Goal: Find specific fact: Find specific fact

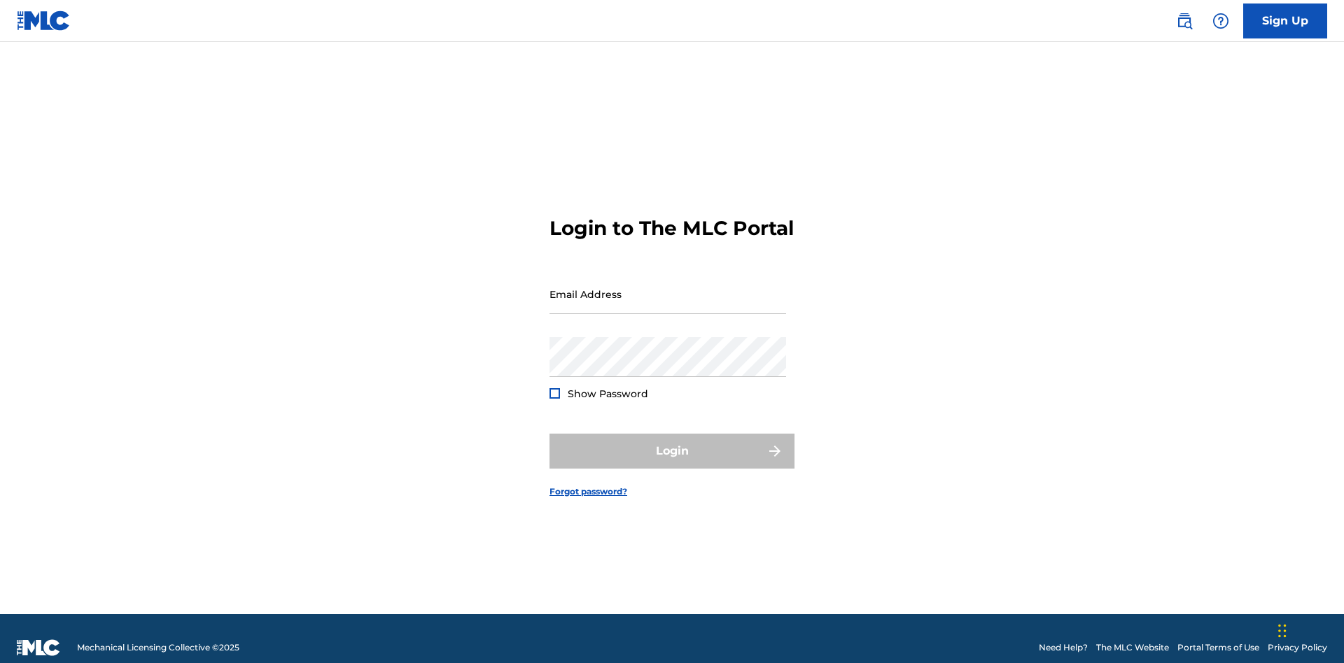
scroll to position [18, 0]
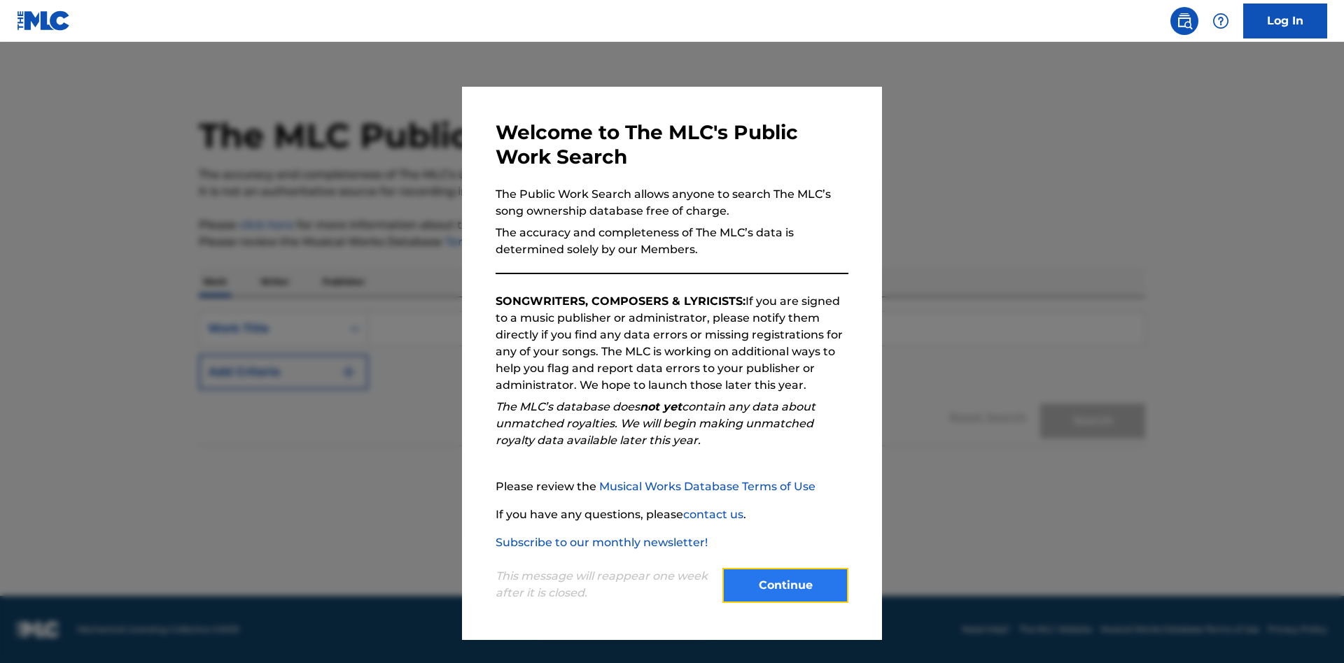
click at [785, 586] on button "Continue" at bounding box center [785, 585] width 126 height 35
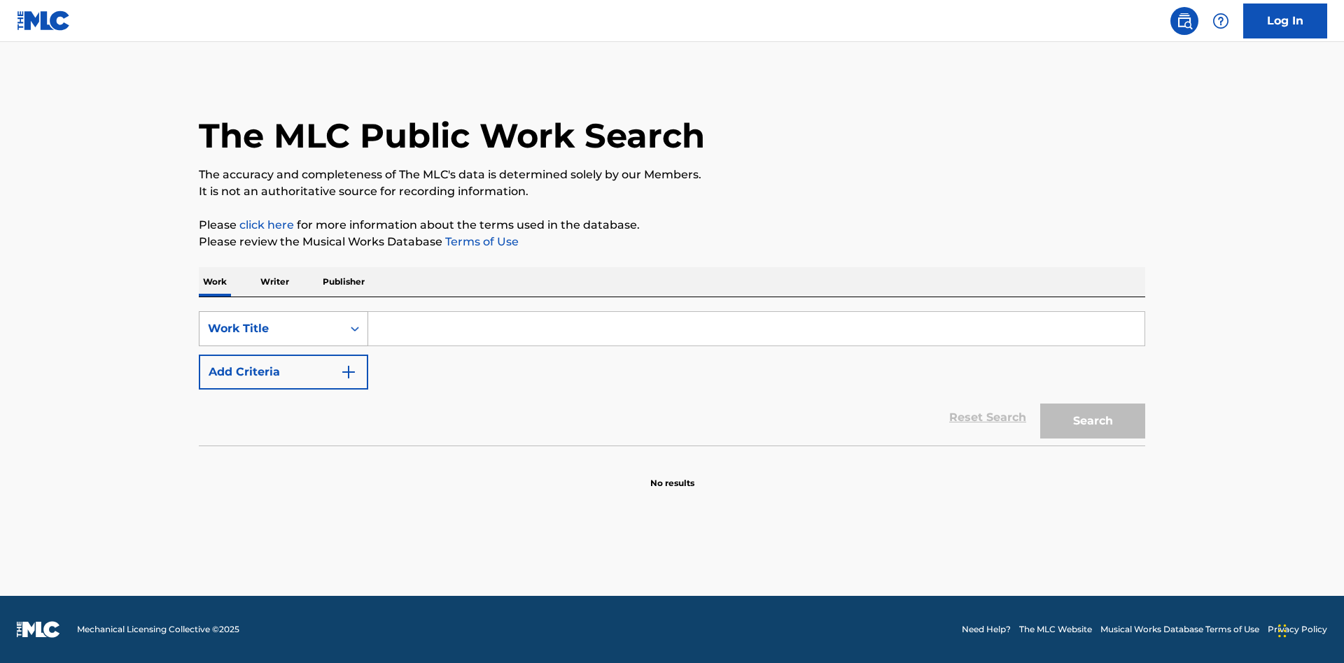
click at [271, 329] on div "Work Title" at bounding box center [271, 329] width 126 height 17
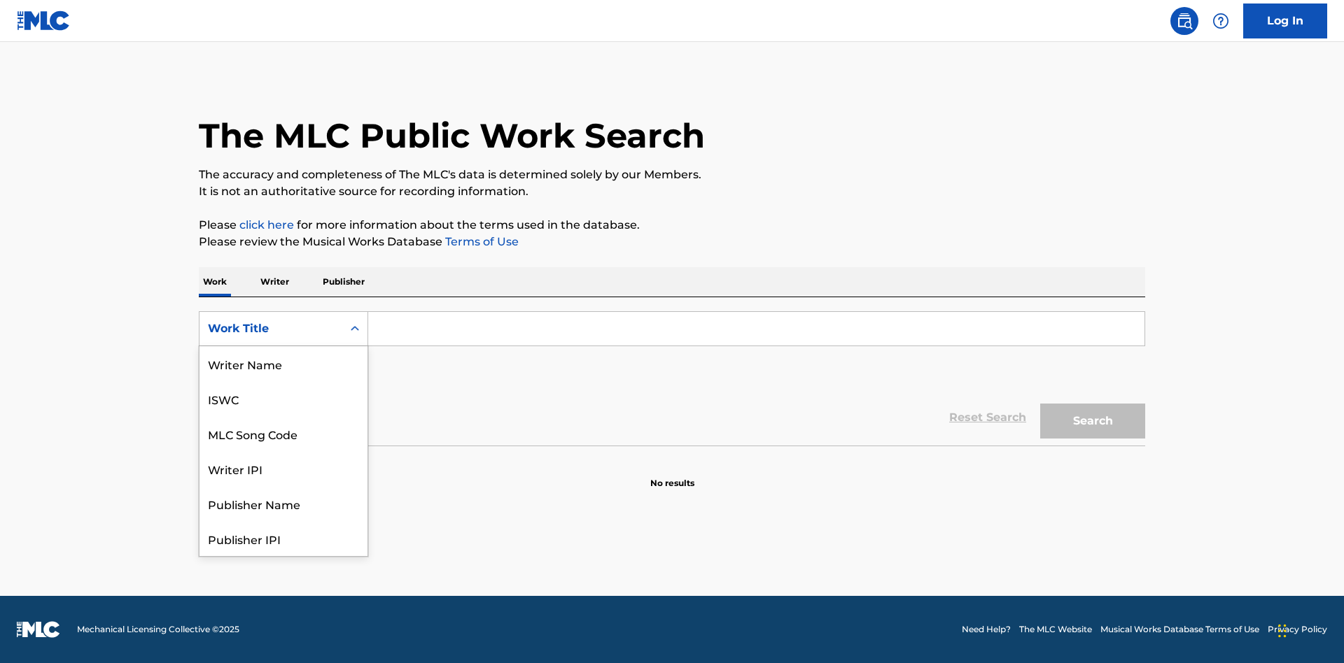
scroll to position [70, 0]
click at [283, 364] on div "MLC Song Code" at bounding box center [283, 363] width 168 height 35
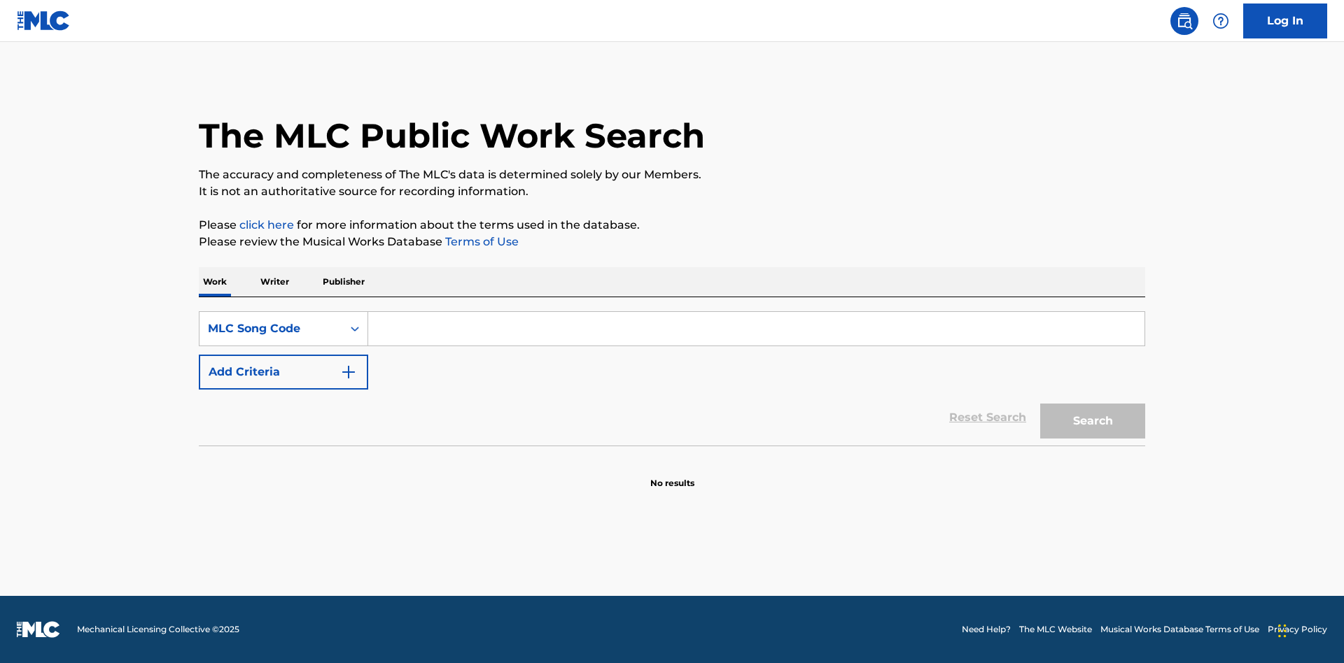
click at [756, 329] on input "Search Form" at bounding box center [756, 329] width 776 height 34
type input "MV82XX"
click at [1092, 421] on button "Search" at bounding box center [1092, 421] width 105 height 35
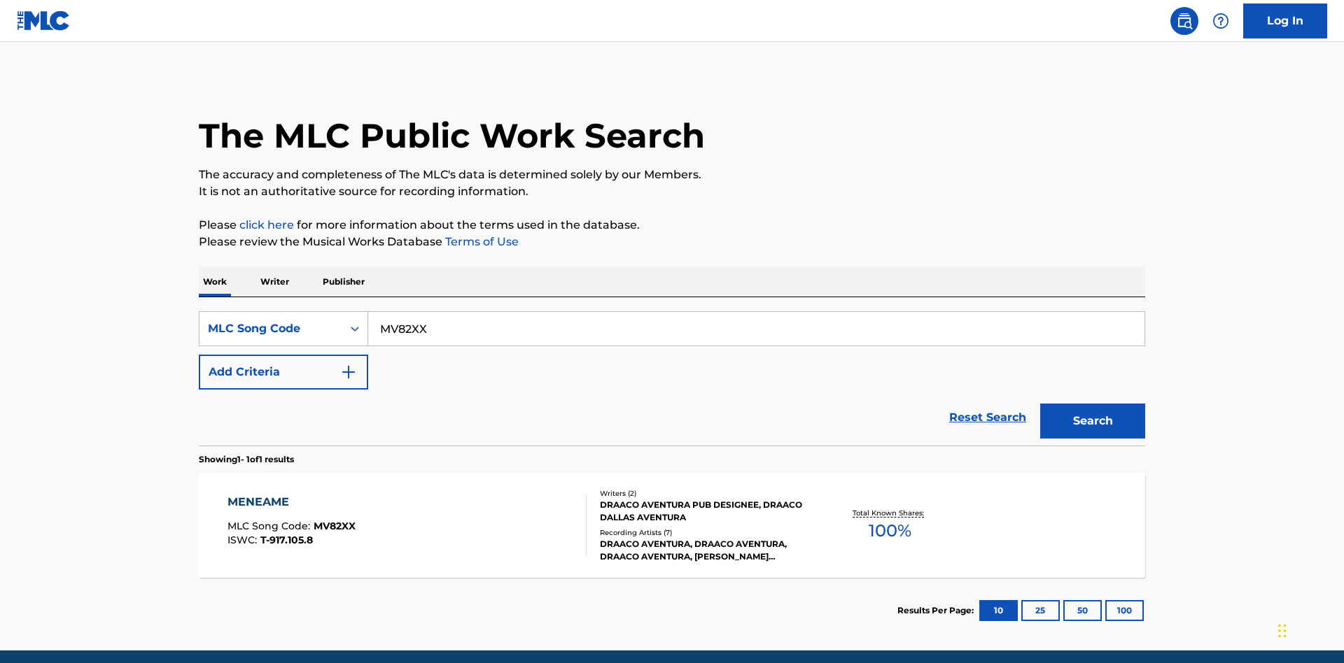
click at [672, 488] on div "Writers ( 2 ) DRAACO AVENTURA PUB DESIGNEE, DRAACO DALLAS AVENTURA Recording Ar…" at bounding box center [698, 525] width 225 height 75
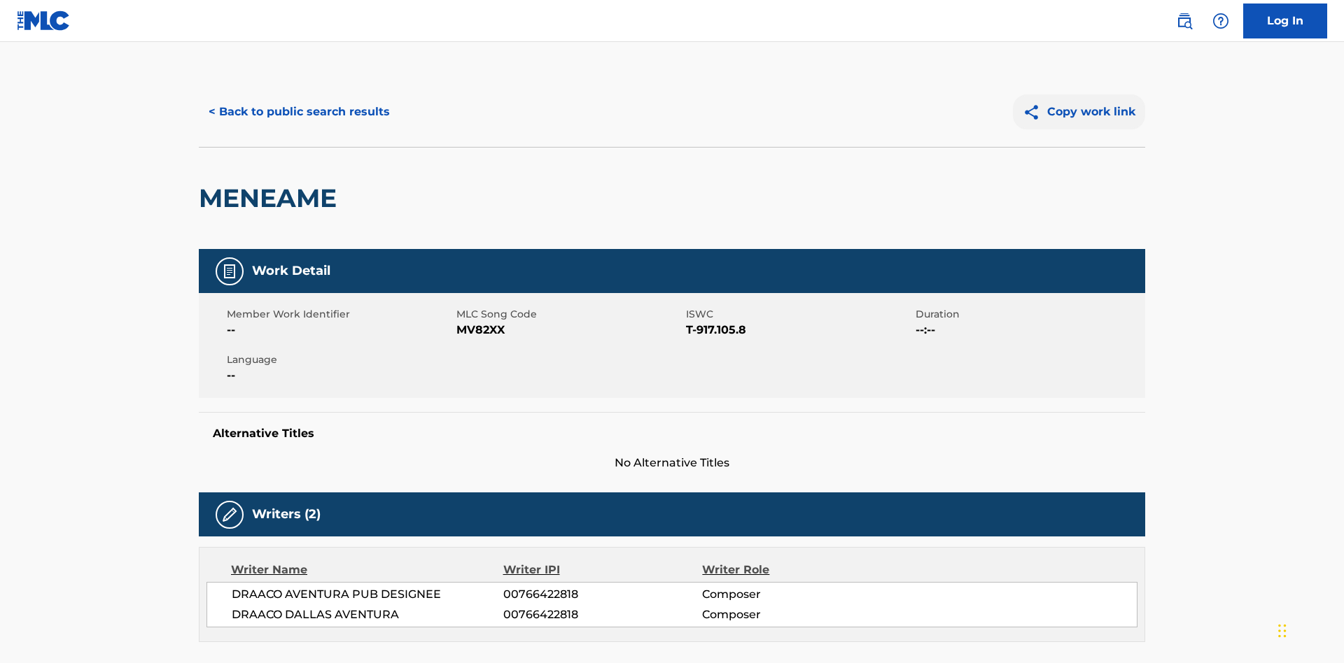
click at [1079, 101] on button "Copy work link" at bounding box center [1079, 111] width 132 height 35
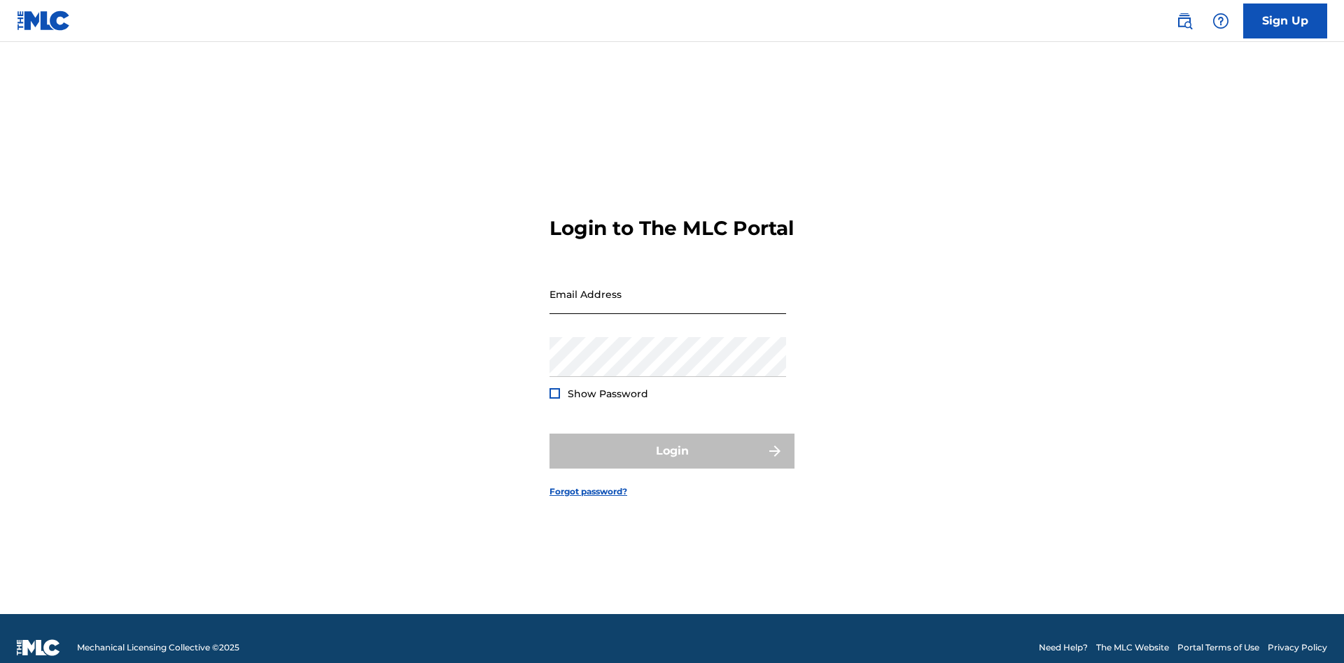
click at [668, 288] on input "Email Address" at bounding box center [667, 294] width 237 height 40
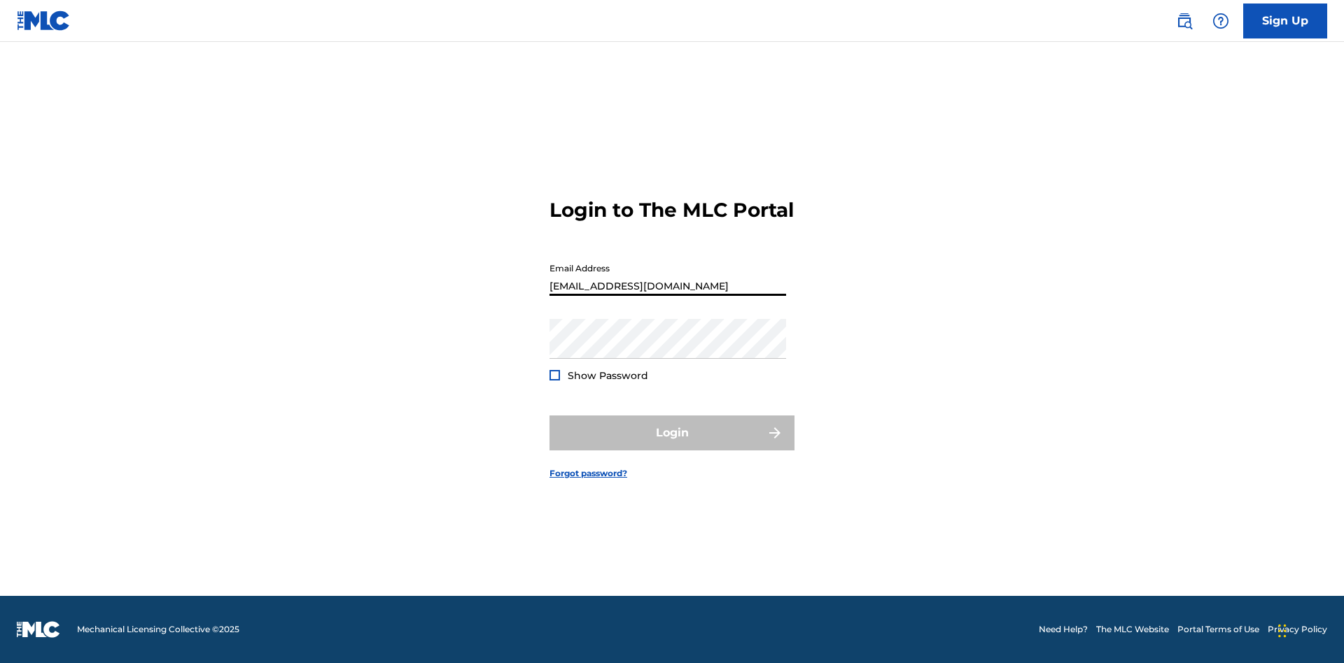
type input "[EMAIL_ADDRESS][DOMAIN_NAME]"
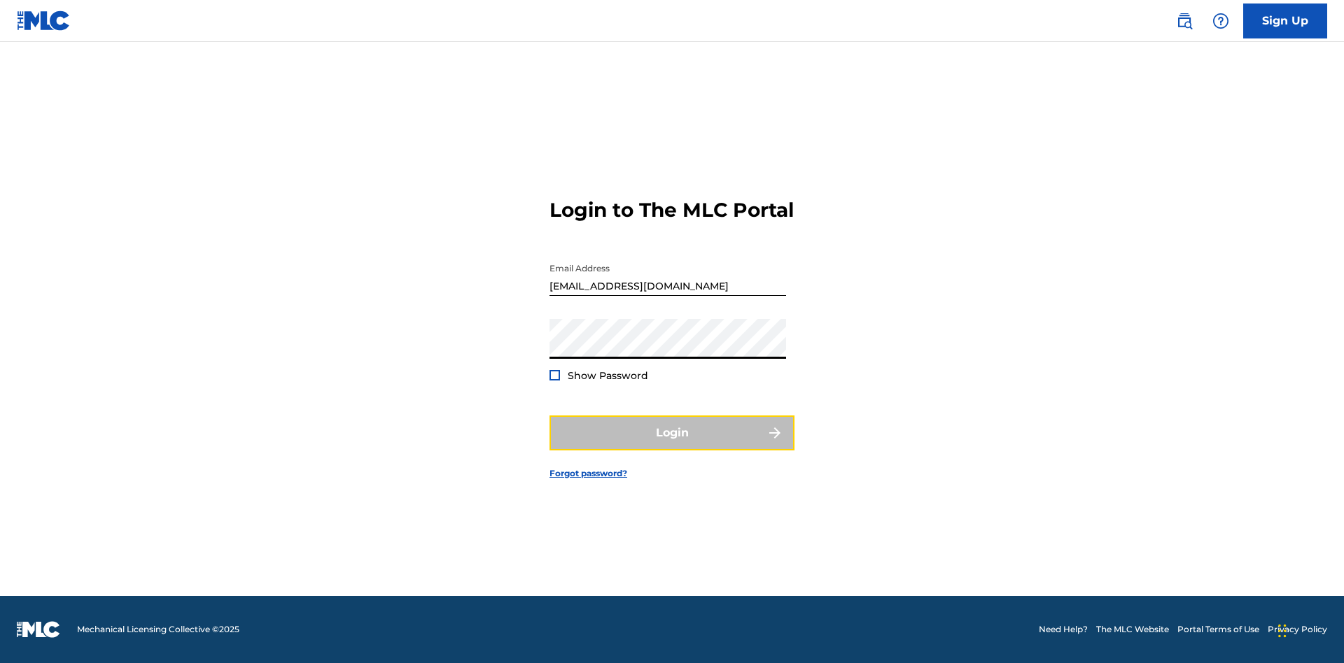
click at [672, 445] on button "Login" at bounding box center [671, 433] width 245 height 35
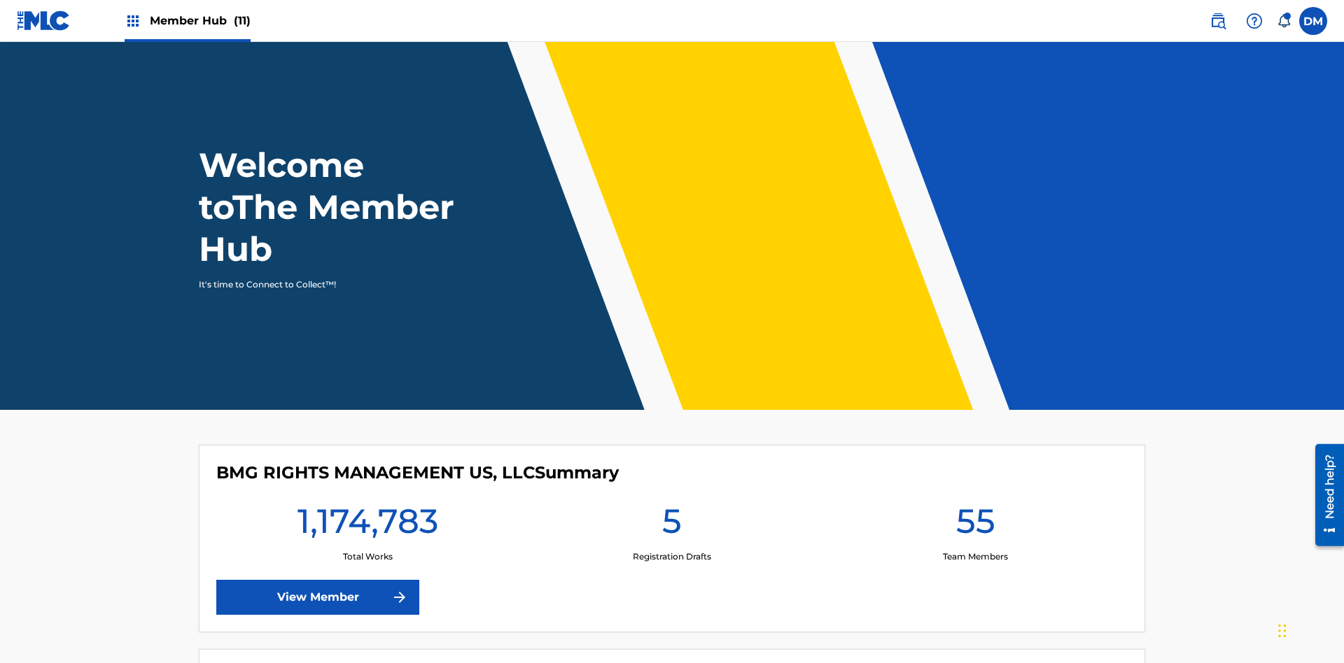
scroll to position [60, 0]
